Goal: Transaction & Acquisition: Purchase product/service

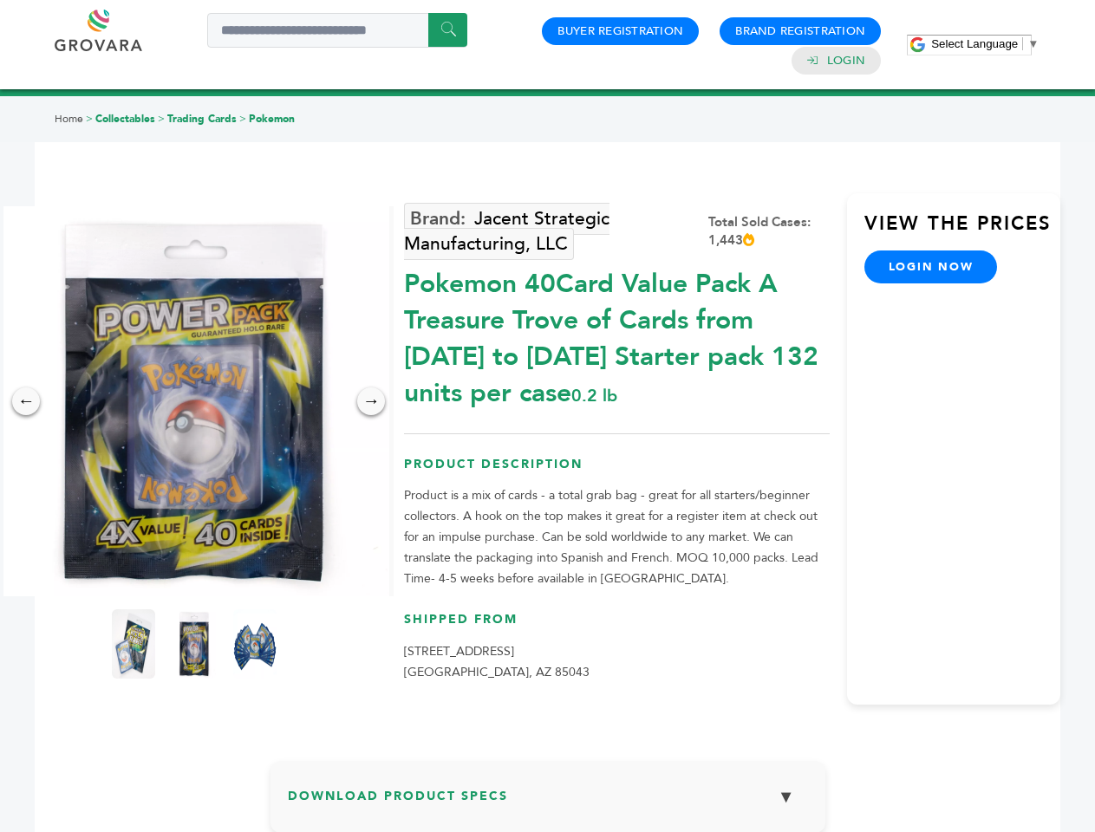
click at [985, 43] on span "Select Language" at bounding box center [974, 43] width 87 height 13
click at [194, 401] on img at bounding box center [194, 401] width 390 height 390
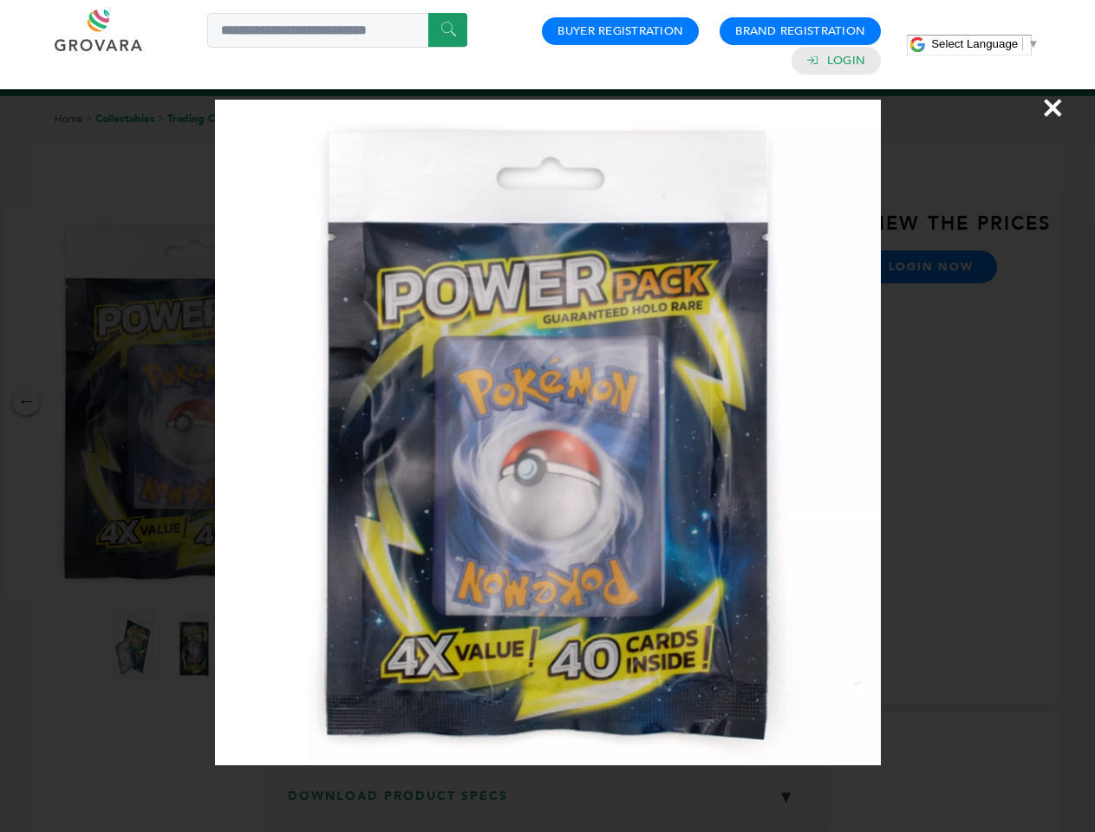
click at [26, 401] on div "×" at bounding box center [547, 416] width 1095 height 832
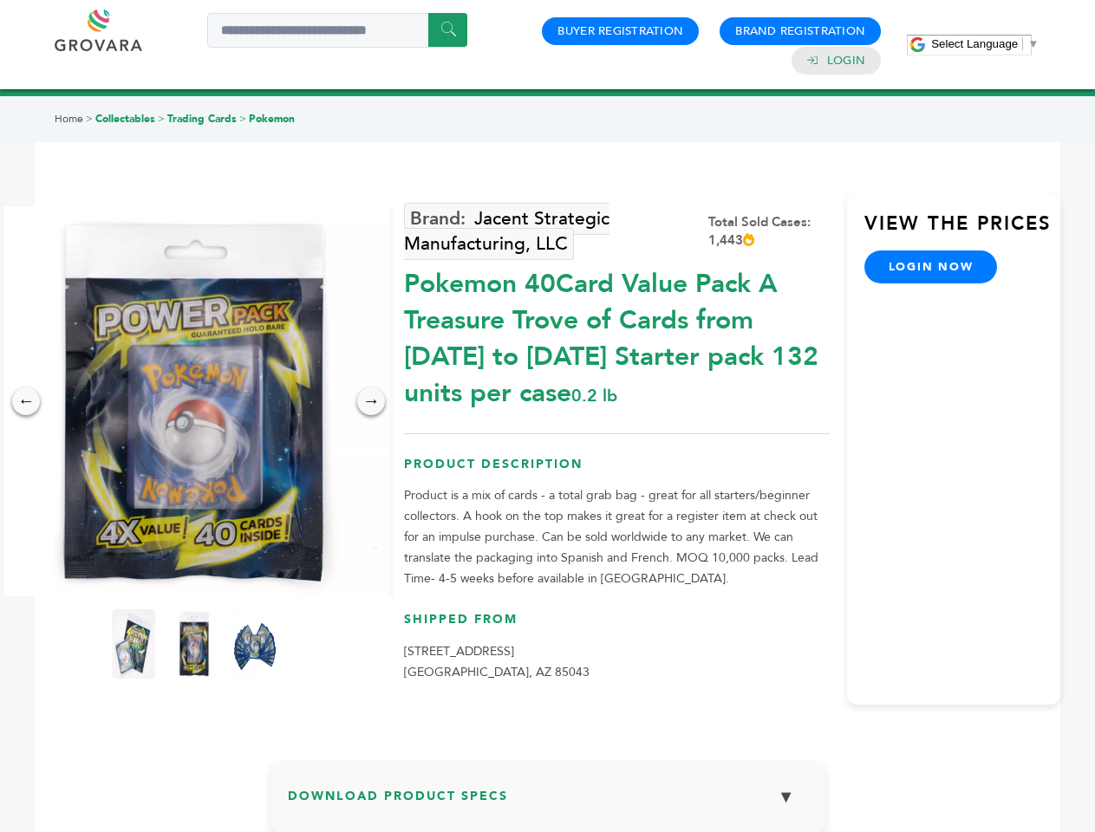
click at [371, 401] on div "→" at bounding box center [371, 402] width 28 height 28
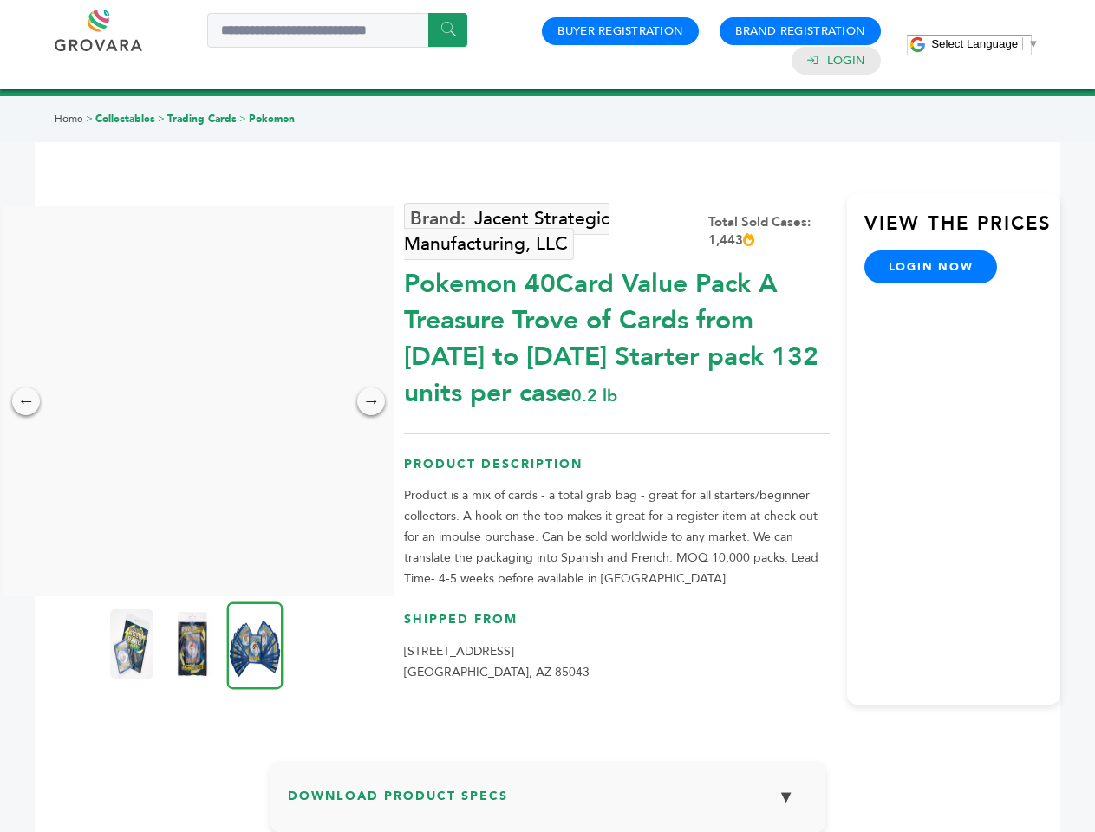
click at [134, 644] on img at bounding box center [131, 644] width 43 height 69
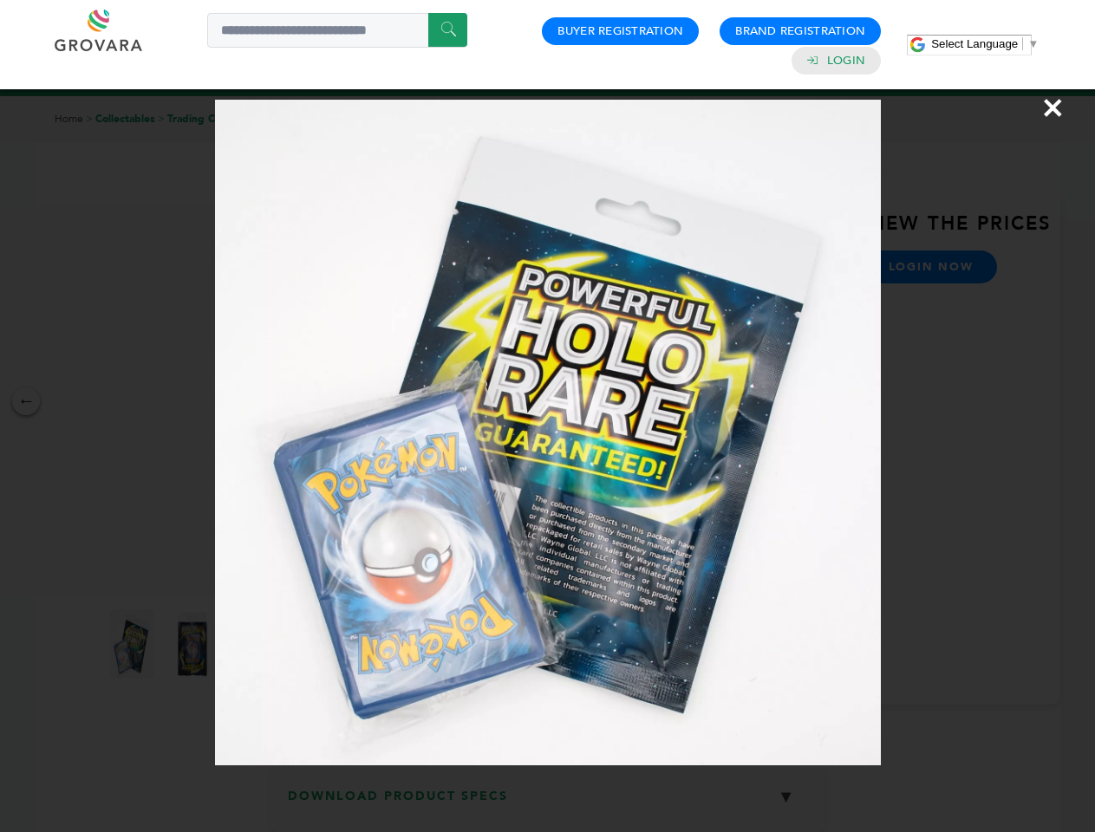
click at [194, 644] on div "×" at bounding box center [547, 416] width 1095 height 832
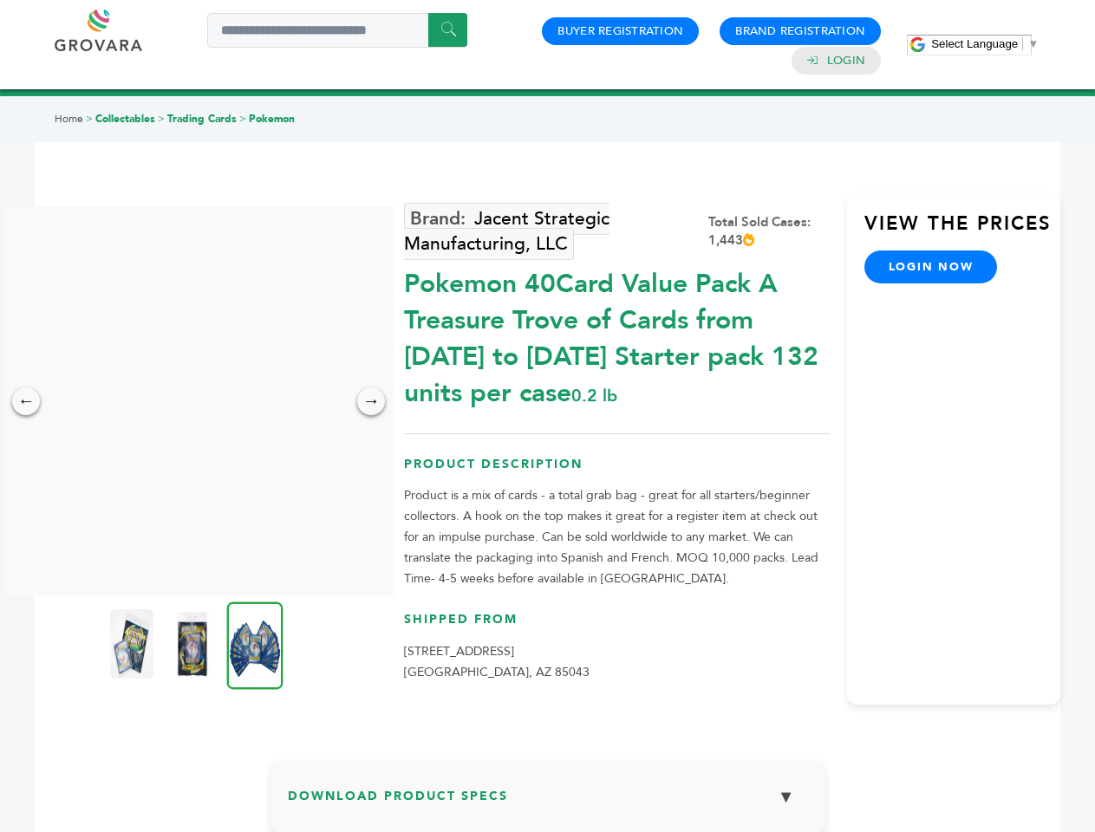
click at [255, 644] on img at bounding box center [255, 646] width 56 height 88
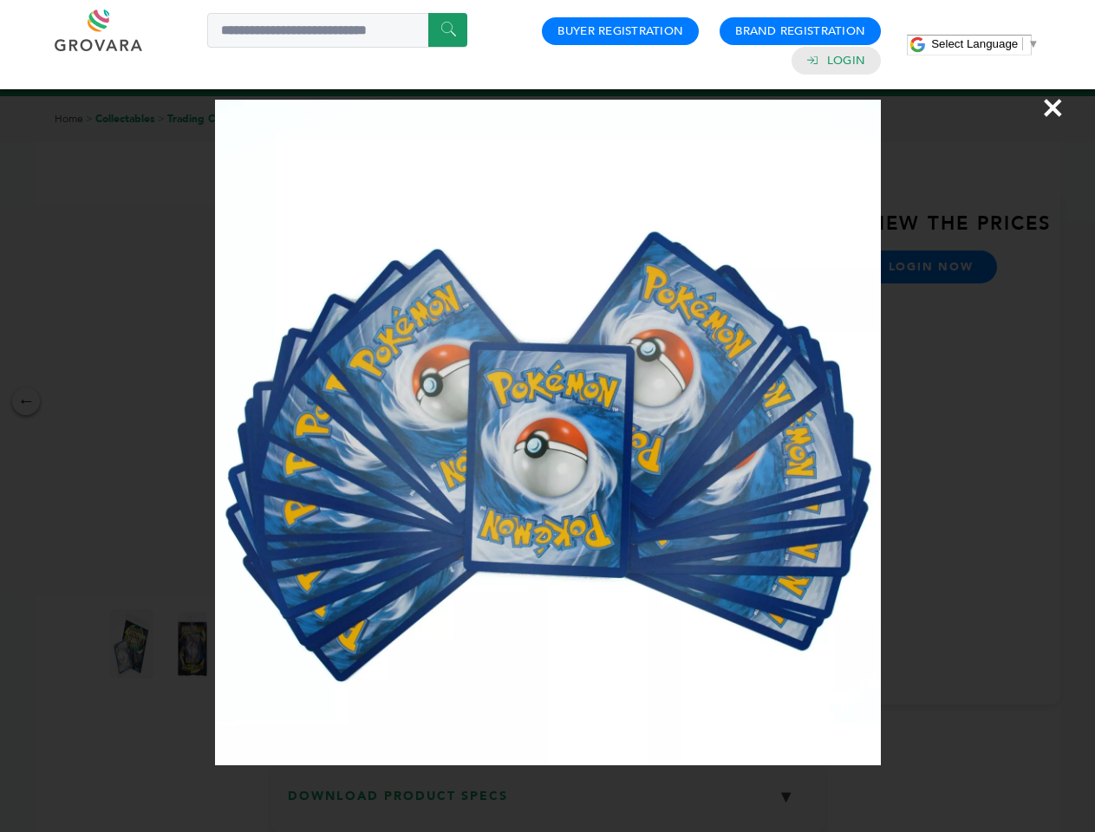
click at [548, 804] on div "×" at bounding box center [547, 416] width 1095 height 832
